Goal: Download file/media

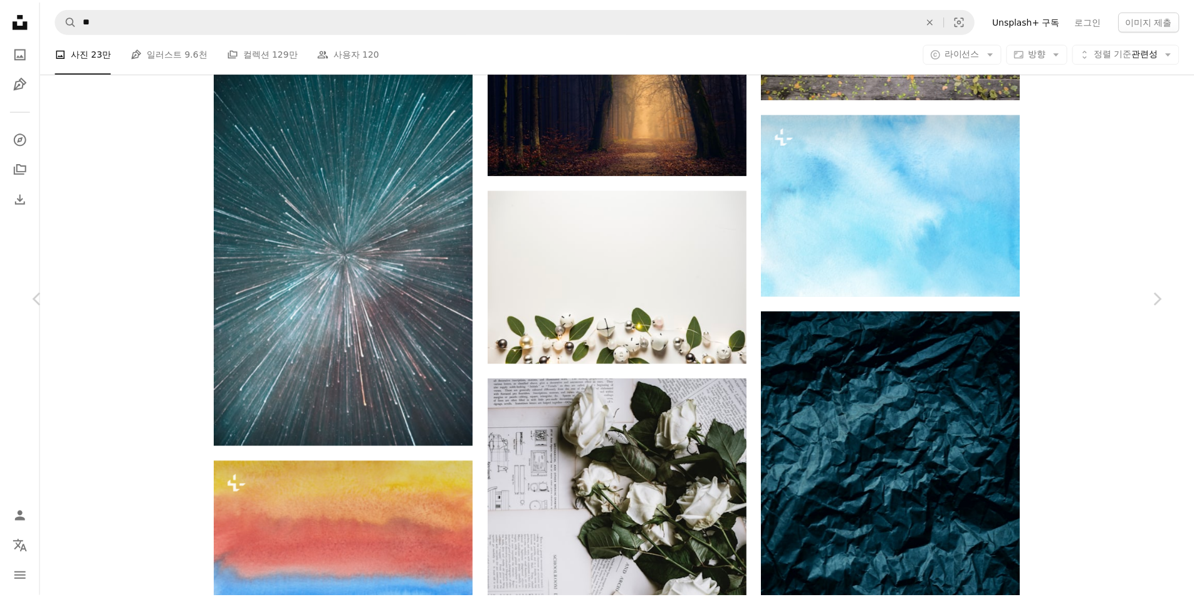
scroll to position [64022, 0]
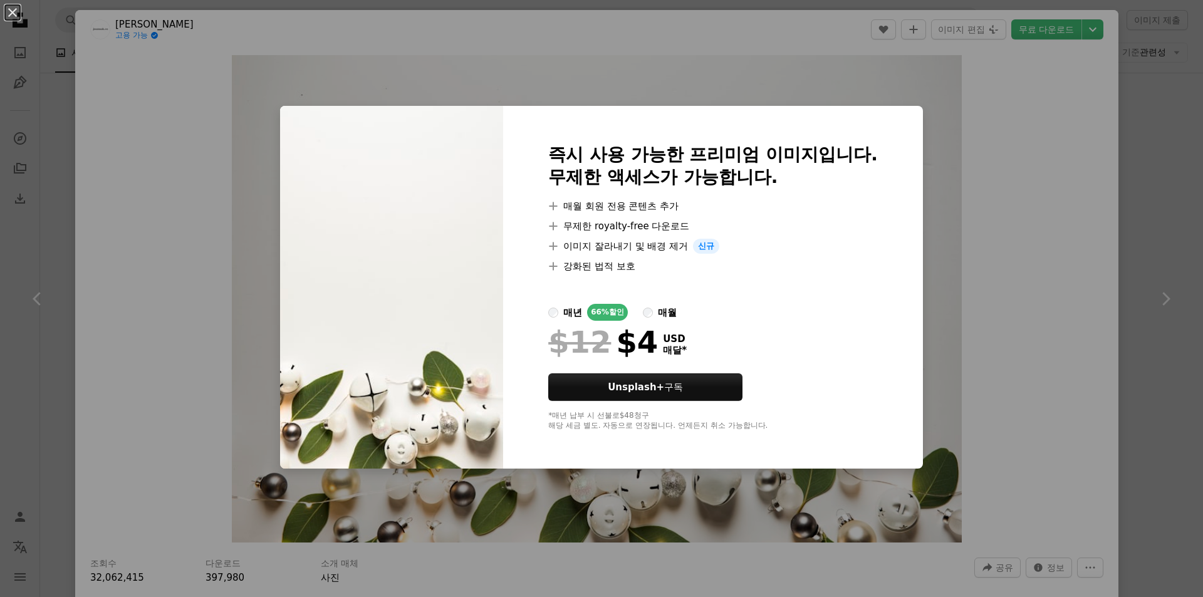
click at [985, 152] on div "An X shape 즉시 사용 가능한 프리미엄 이미지입니다. 무제한 액세스가 가능합니다. A plus sign 매월 회원 전용 콘텐츠 추가 A…" at bounding box center [601, 298] width 1203 height 597
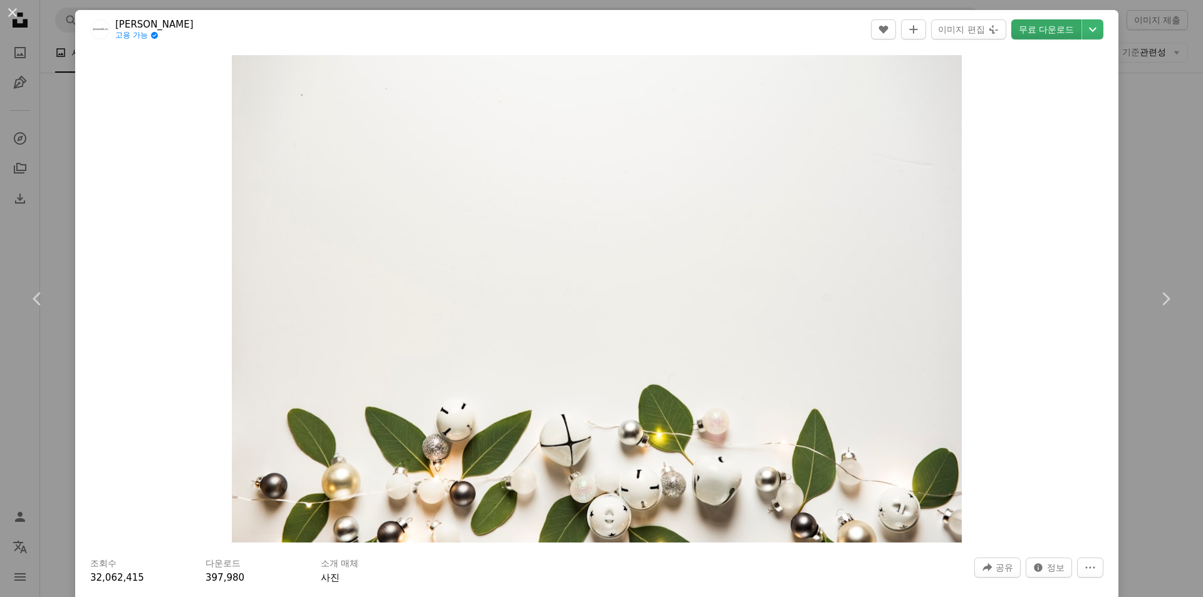
click at [1071, 31] on link "무료 다운로드" at bounding box center [1047, 29] width 70 height 20
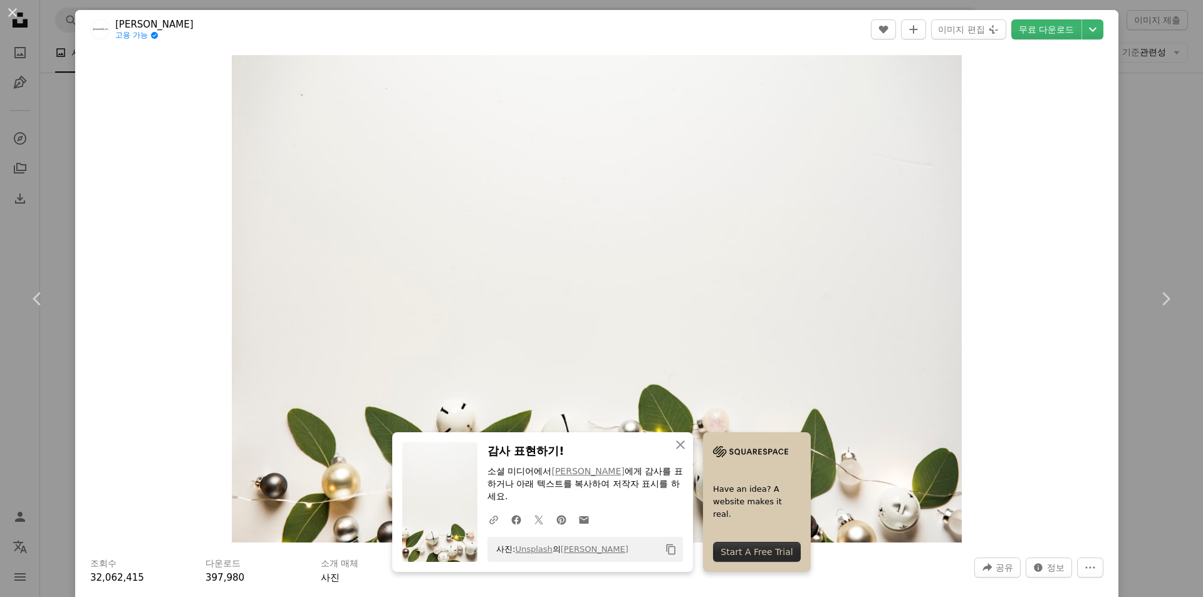
click at [1036, 106] on div "Zoom in" at bounding box center [597, 299] width 1044 height 500
click at [1143, 137] on div "An X shape Chevron left Chevron right [PERSON_NAME] 고용 가능 A checkmark inside of…" at bounding box center [601, 298] width 1203 height 597
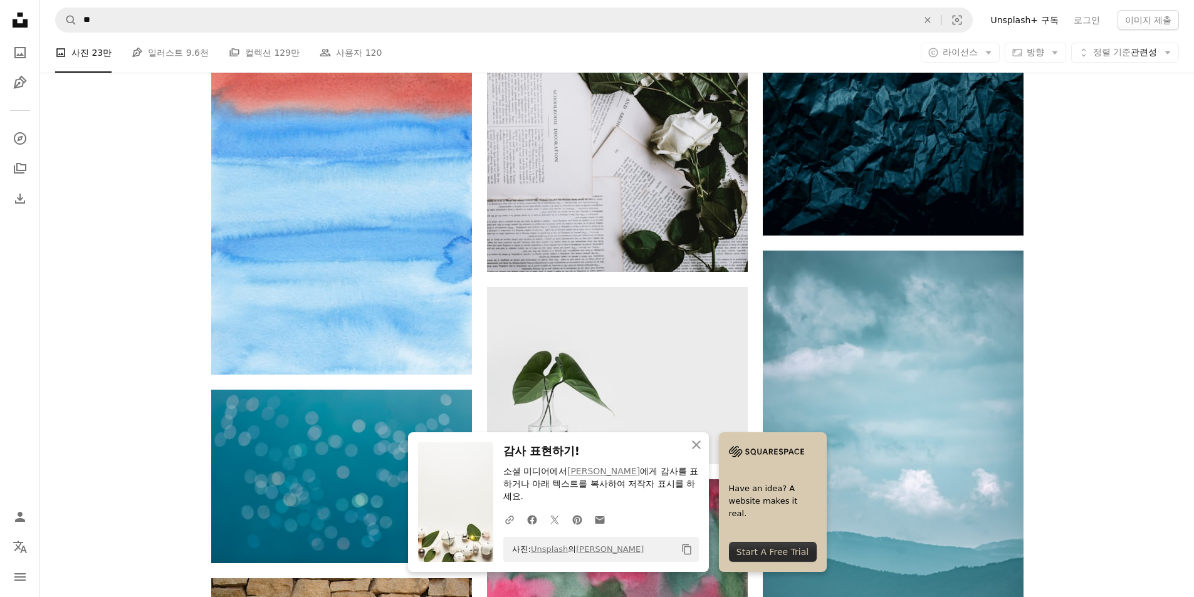
scroll to position [64524, 0]
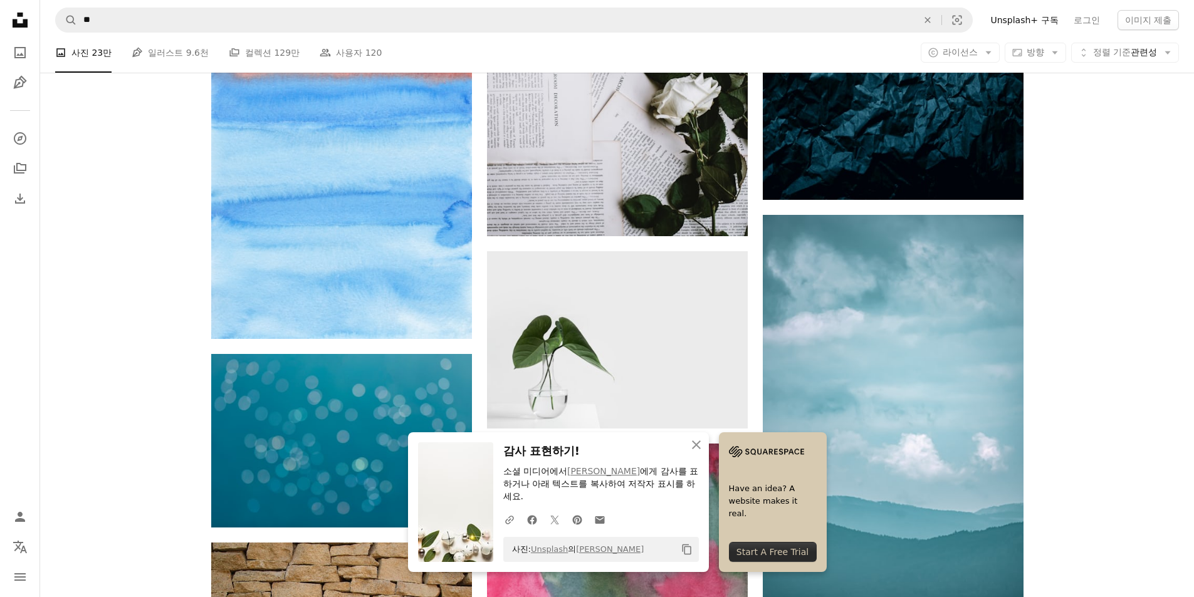
click at [696, 447] on icon "An X shape" at bounding box center [696, 445] width 15 height 15
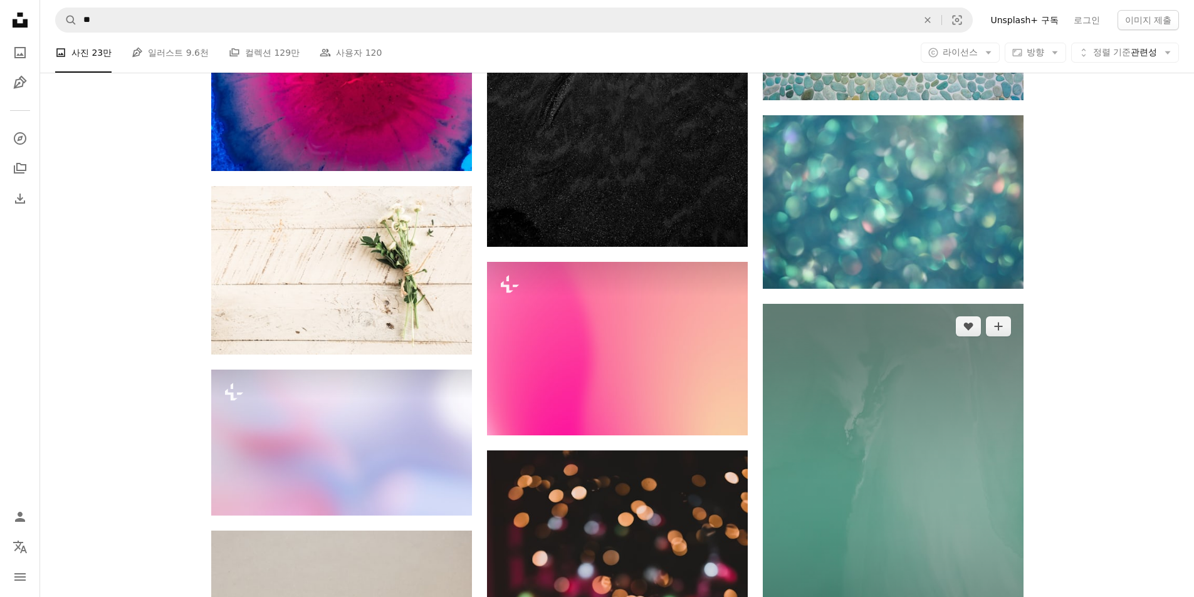
scroll to position [70971, 0]
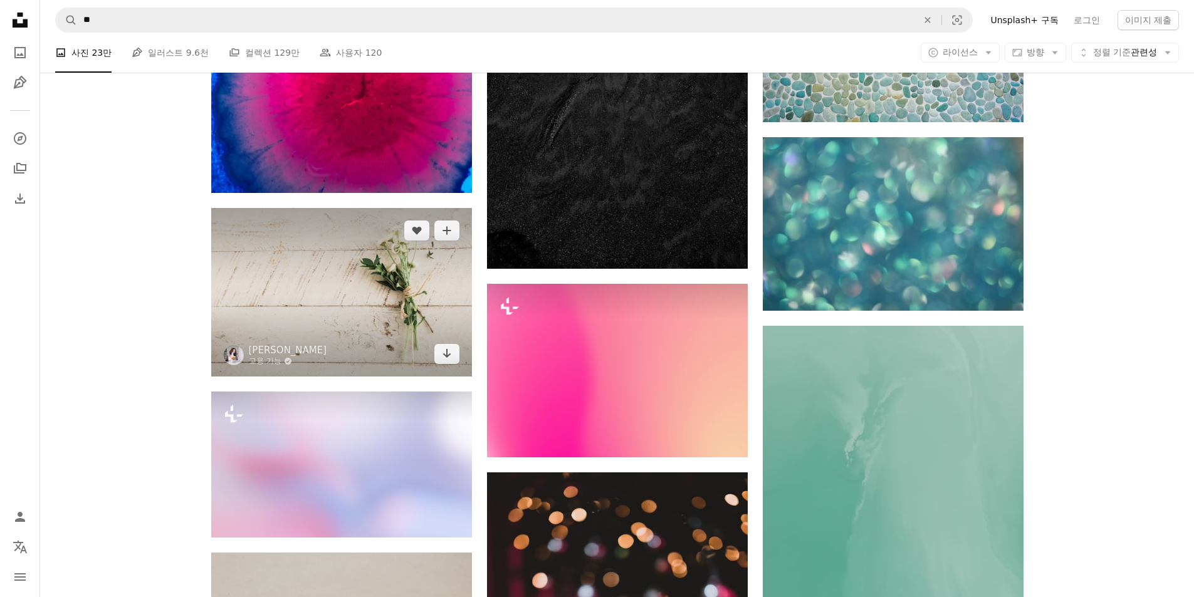
click at [429, 286] on img at bounding box center [341, 292] width 261 height 169
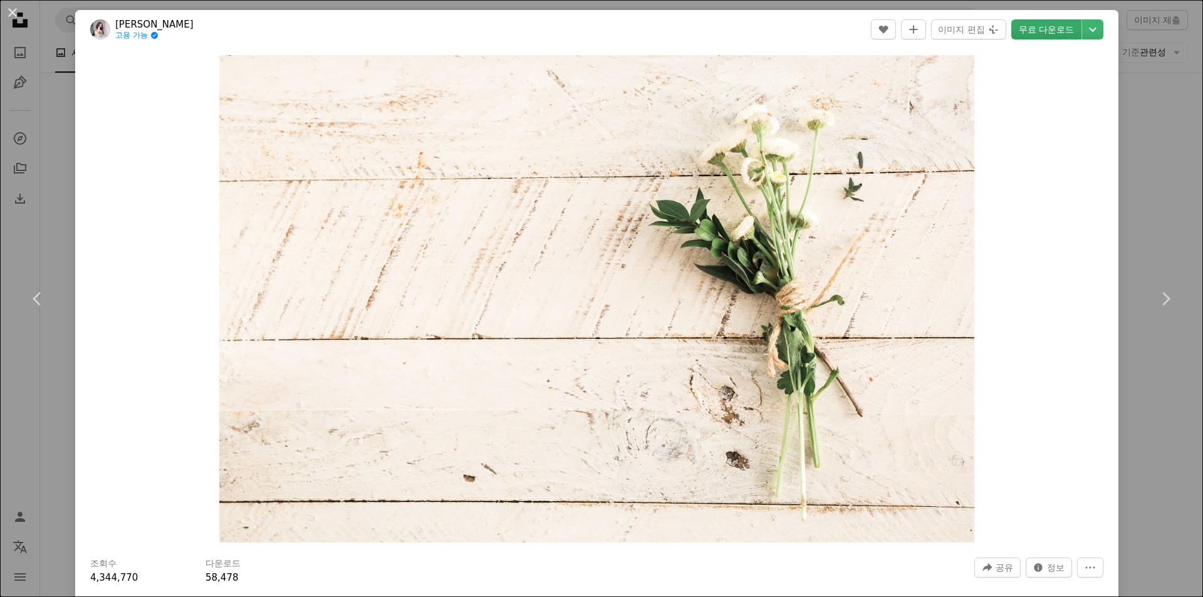
click at [1049, 31] on link "무료 다운로드" at bounding box center [1047, 29] width 70 height 20
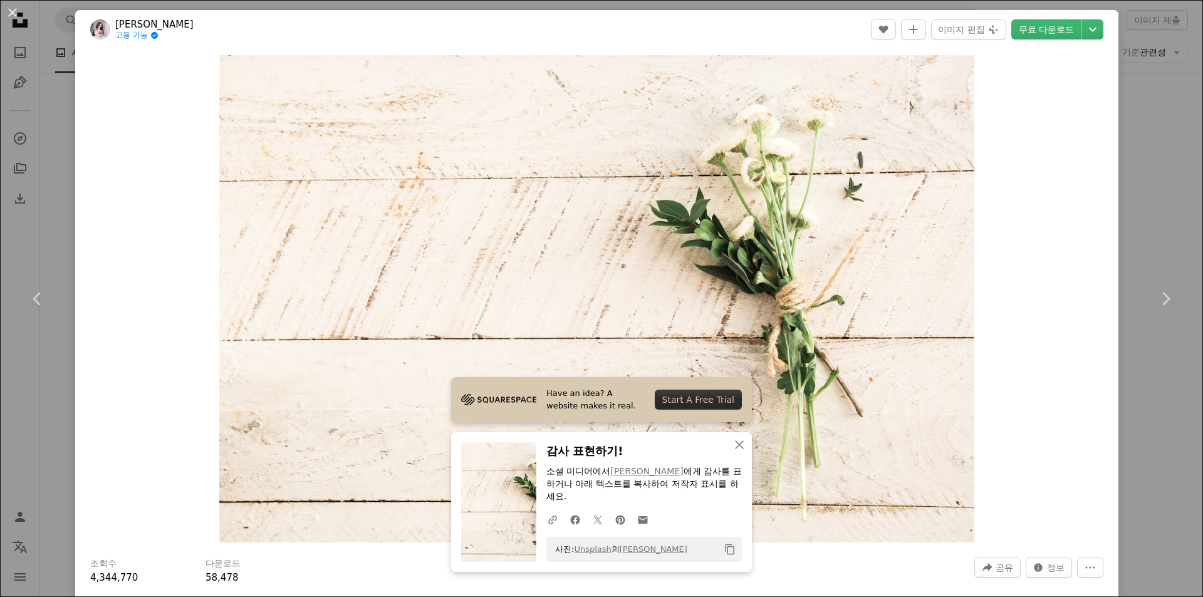
click at [1037, 258] on div "Zoom in" at bounding box center [597, 299] width 1044 height 500
click at [1146, 77] on div "An X shape Chevron left Chevron right Brooke Lark 고용 가능 A checkmark inside of a…" at bounding box center [601, 298] width 1203 height 597
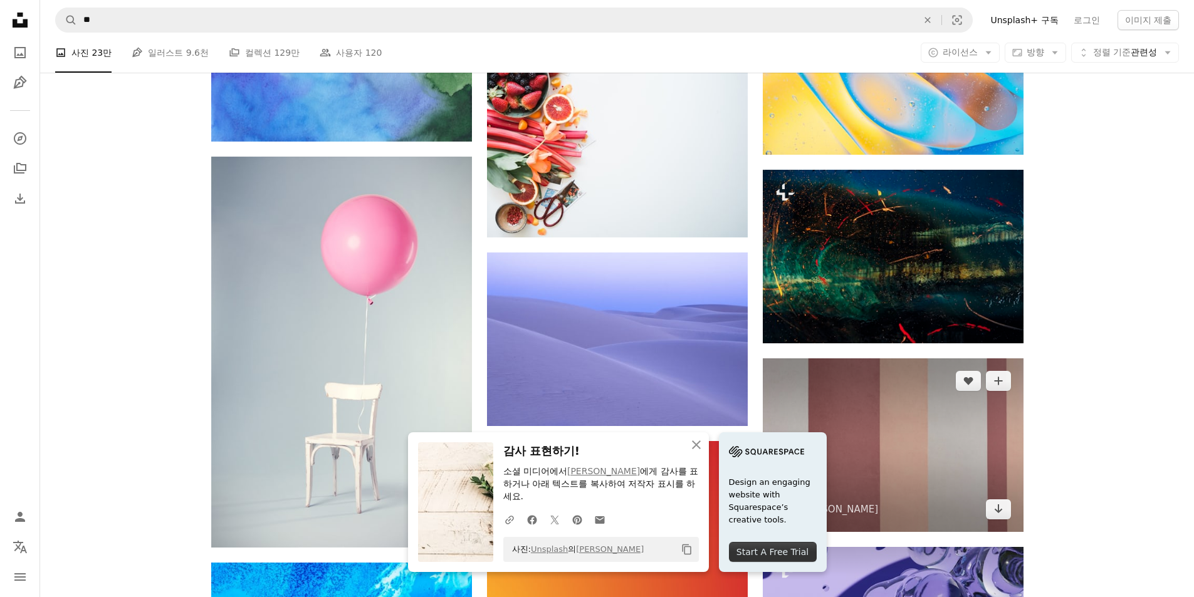
scroll to position [70282, 0]
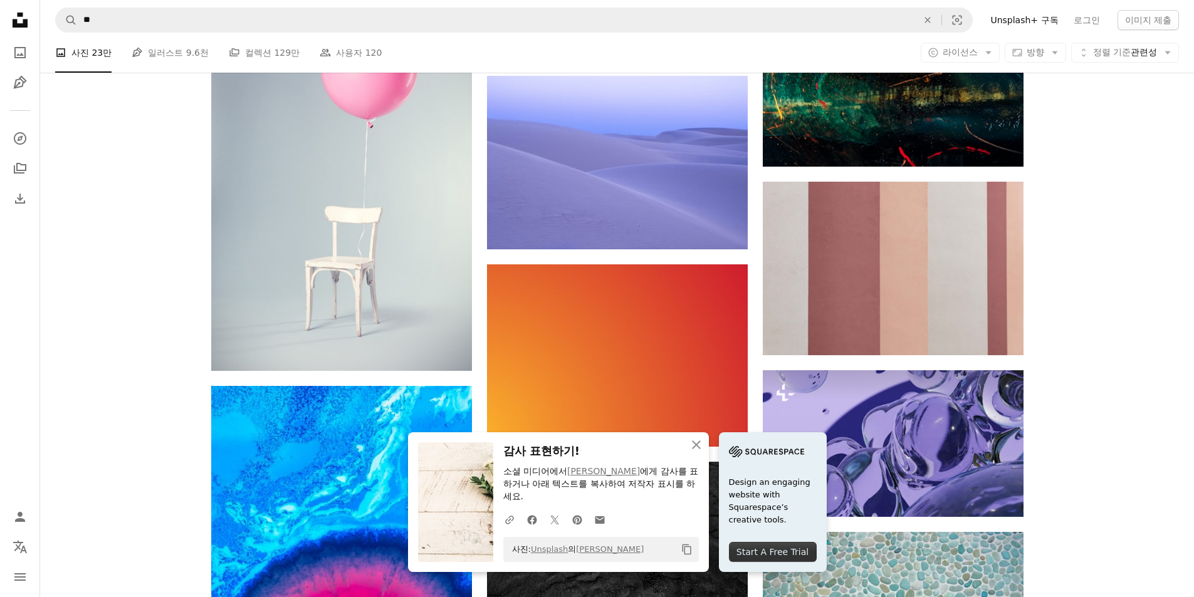
scroll to position [70407, 0]
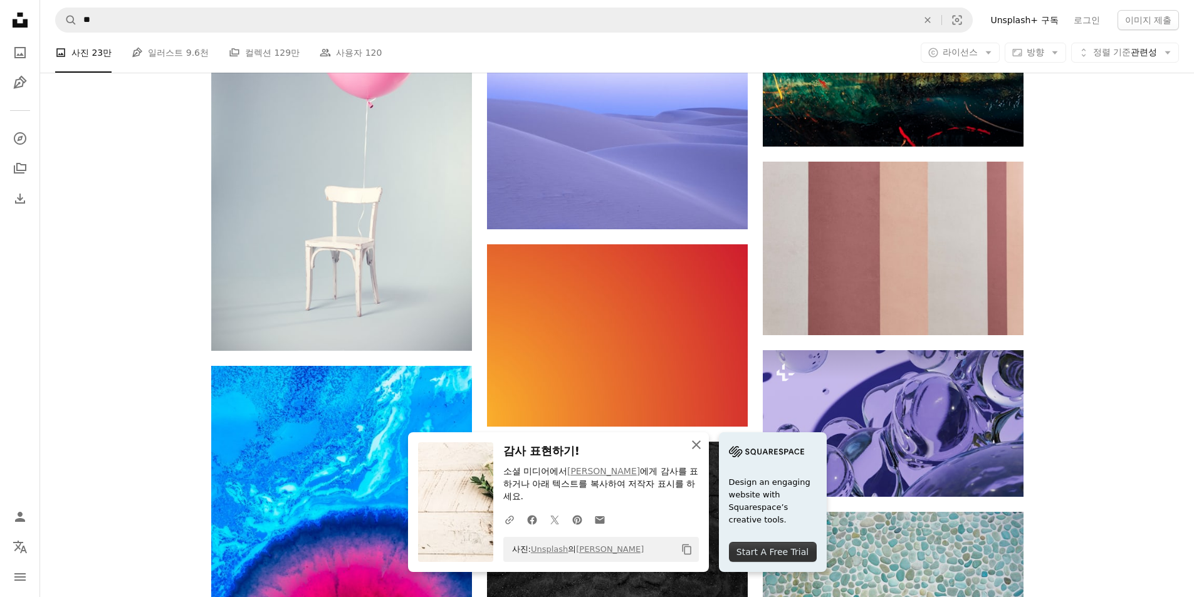
click at [695, 443] on icon "button" at bounding box center [696, 445] width 9 height 9
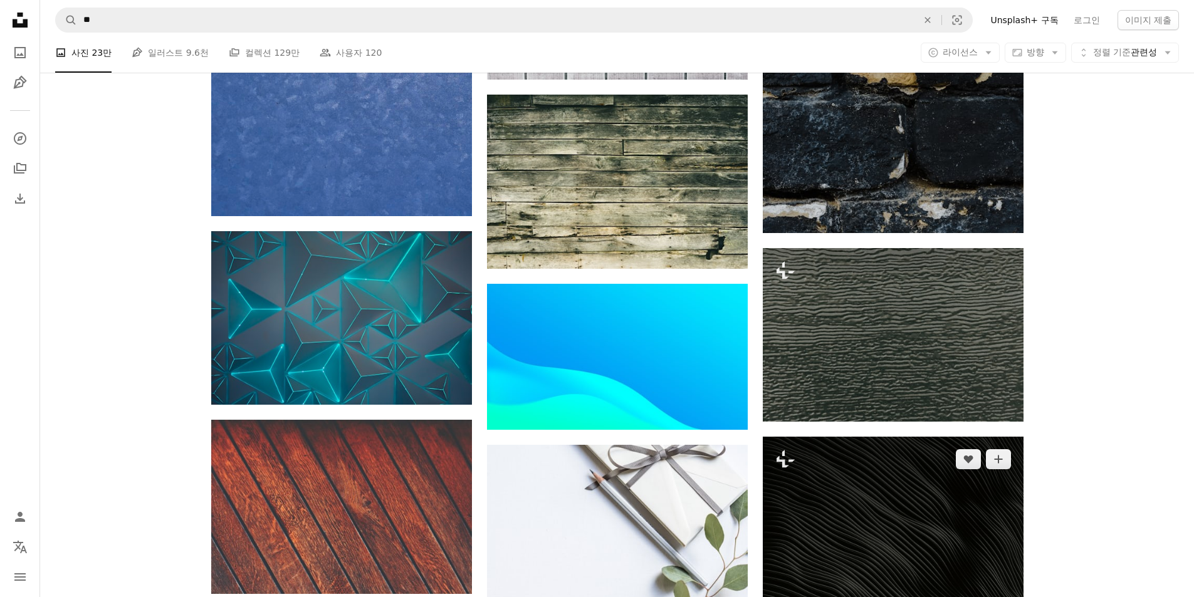
scroll to position [107139, 0]
